Goal: Task Accomplishment & Management: Complete application form

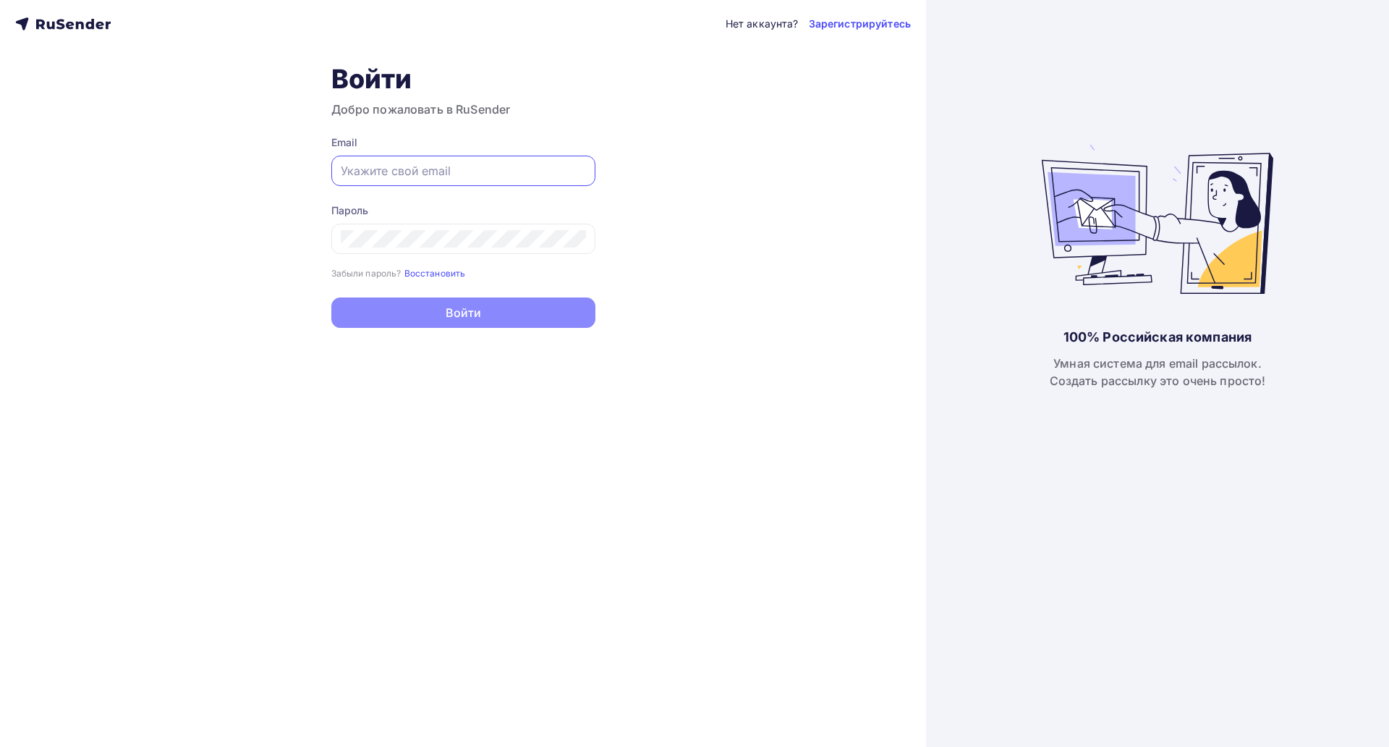
click at [516, 176] on input "text" at bounding box center [463, 170] width 245 height 17
type input "kolyashadrin1@gmail.com"
click at [836, 22] on link "Зарегистрируйтесь" at bounding box center [860, 24] width 102 height 14
